Goal: Transaction & Acquisition: Purchase product/service

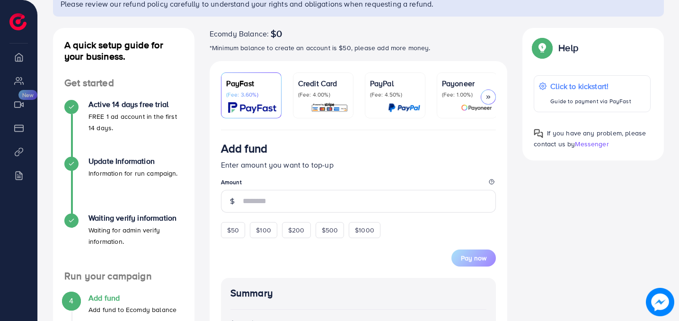
scroll to position [97, 0]
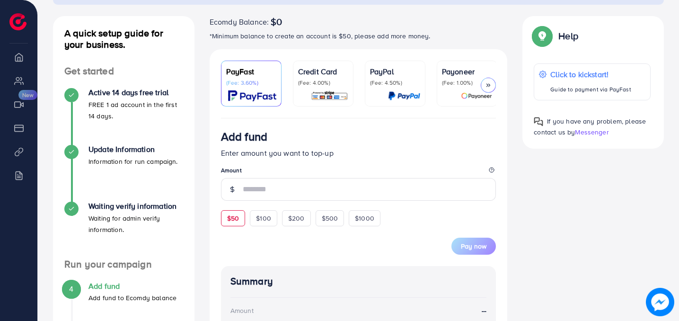
click at [238, 218] on span "$50" at bounding box center [233, 217] width 12 height 9
type input "**"
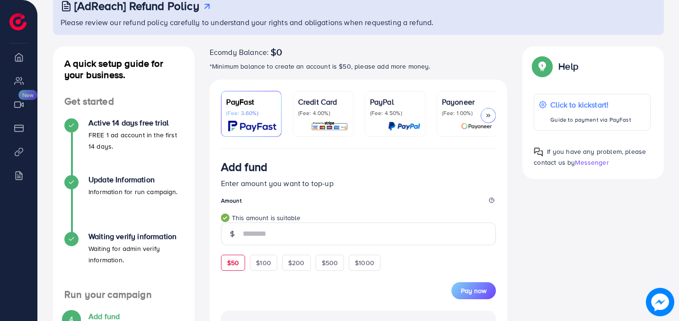
scroll to position [78, 0]
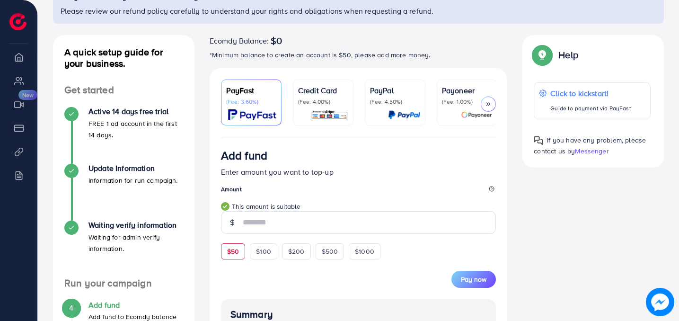
click at [325, 98] on p "(Fee: 4.00%)" at bounding box center [323, 102] width 50 height 8
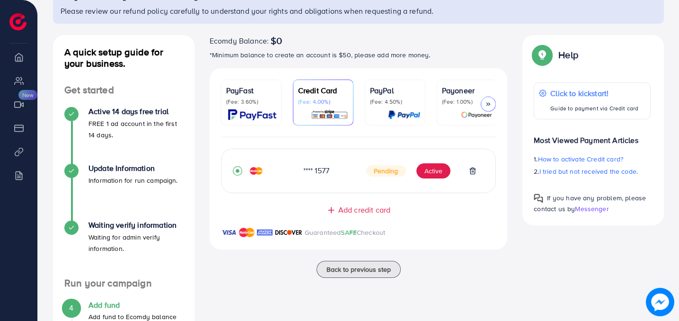
click at [272, 170] on div at bounding box center [264, 170] width 63 height 9
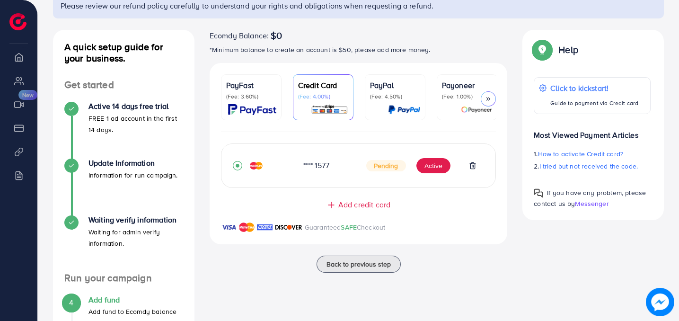
scroll to position [96, 0]
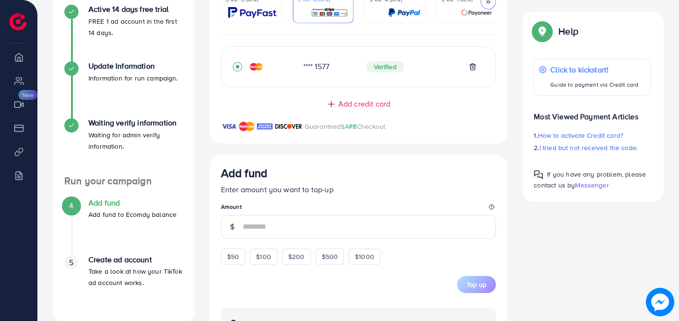
scroll to position [224, 0]
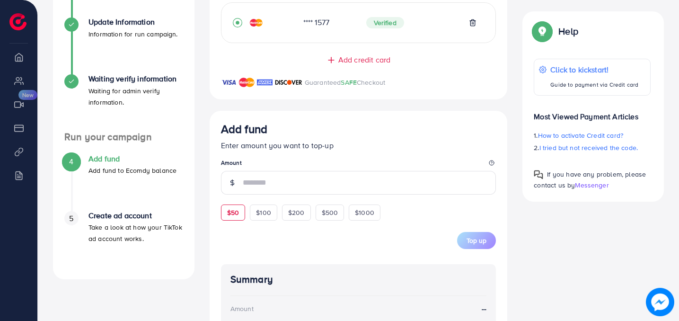
click at [238, 211] on div "Add fund Enter amount you want to top-up Amount $50 $100 $200 $500 $1000" at bounding box center [358, 171] width 275 height 98
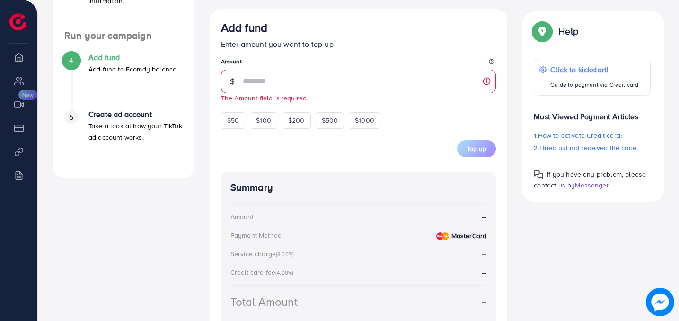
scroll to position [331, 0]
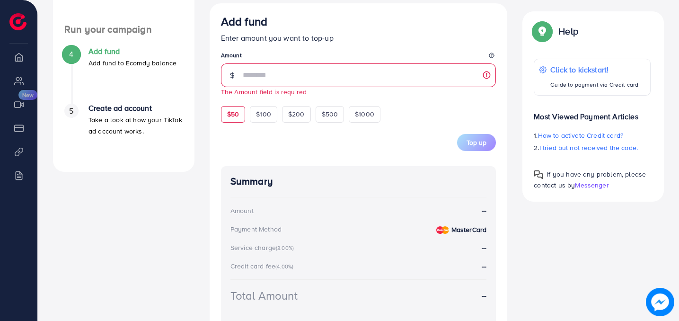
click at [240, 122] on div "$50" at bounding box center [233, 114] width 24 height 16
type input "**"
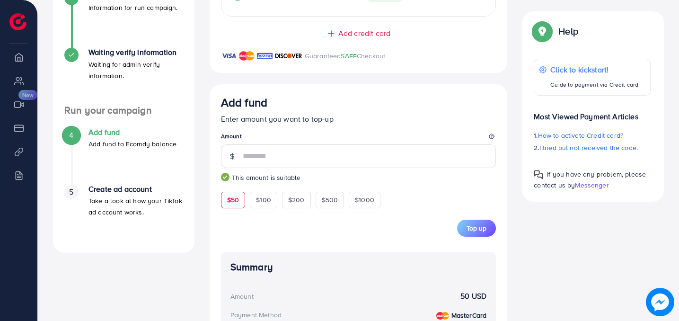
scroll to position [252, 0]
click at [473, 235] on button "Top up" at bounding box center [476, 226] width 39 height 17
